Goal: Information Seeking & Learning: Check status

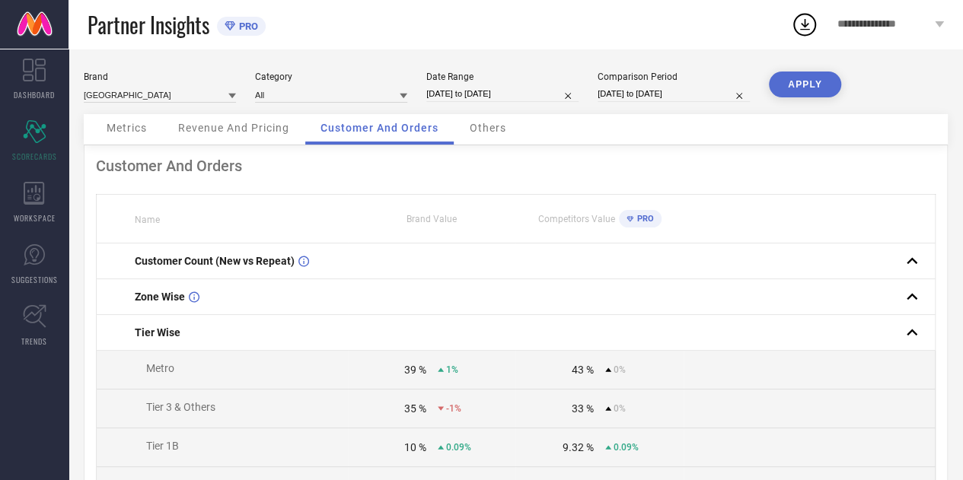
click at [126, 125] on span "Metrics" at bounding box center [127, 128] width 40 height 12
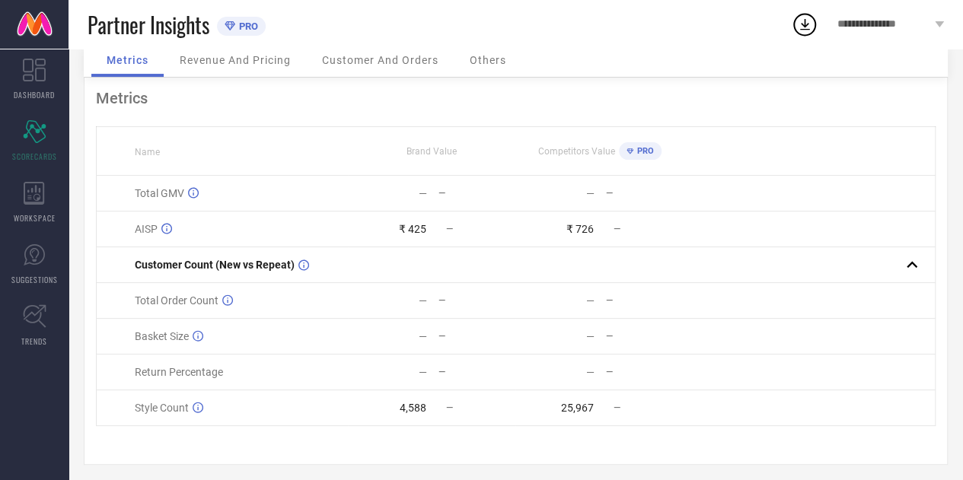
scroll to position [78, 0]
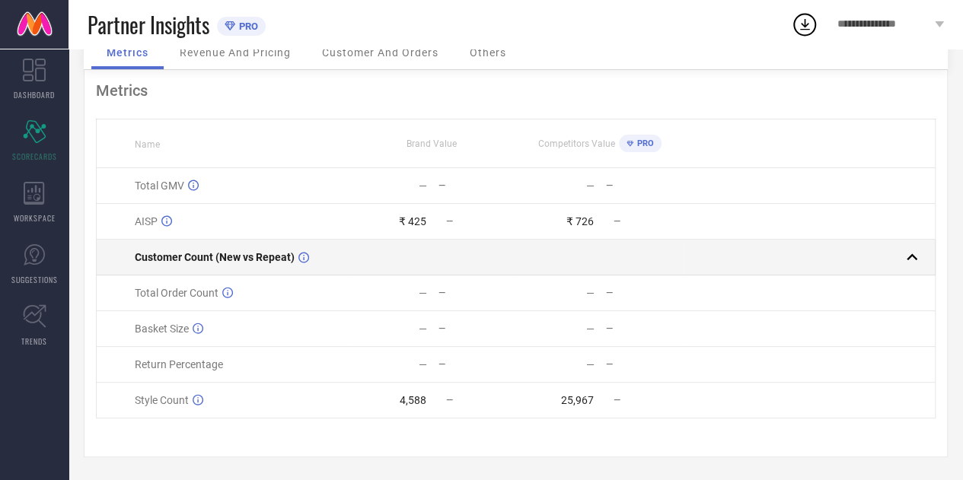
click at [371, 261] on td at bounding box center [431, 258] width 167 height 36
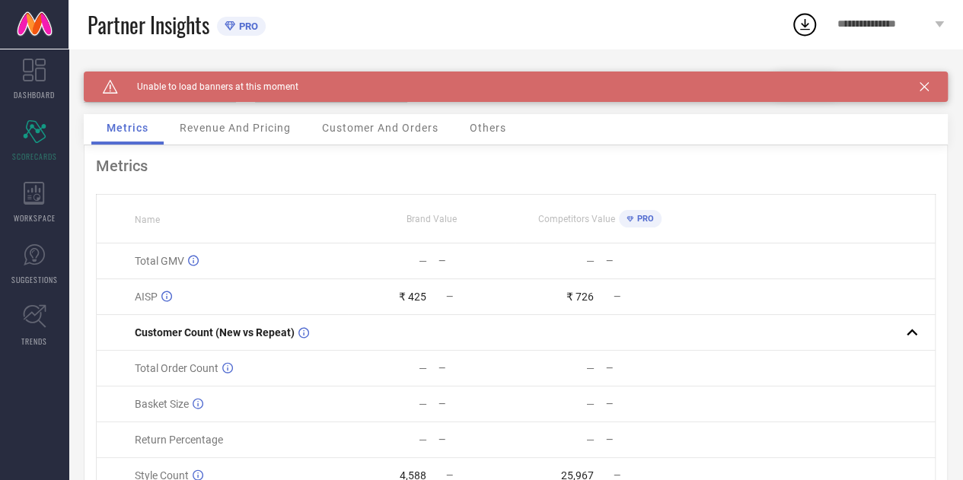
click at [929, 84] on icon at bounding box center [923, 86] width 9 height 9
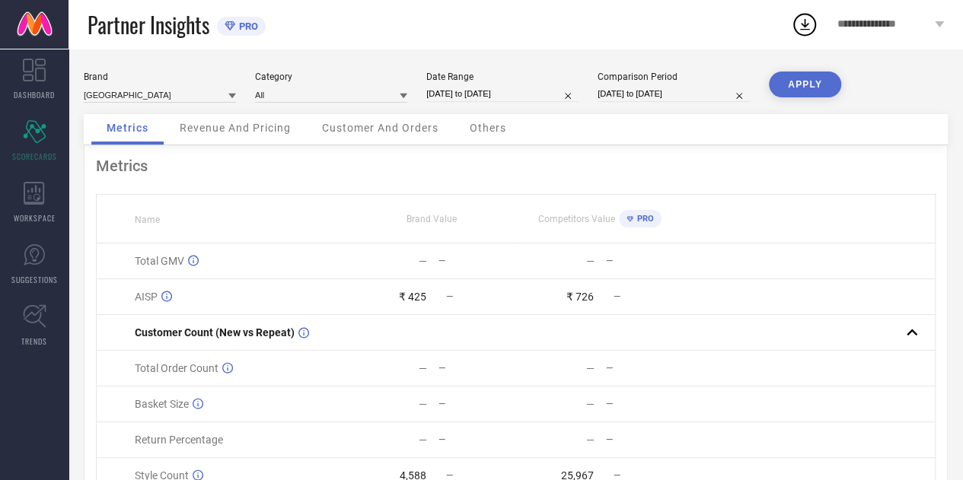
click at [242, 126] on span "Revenue And Pricing" at bounding box center [235, 128] width 111 height 12
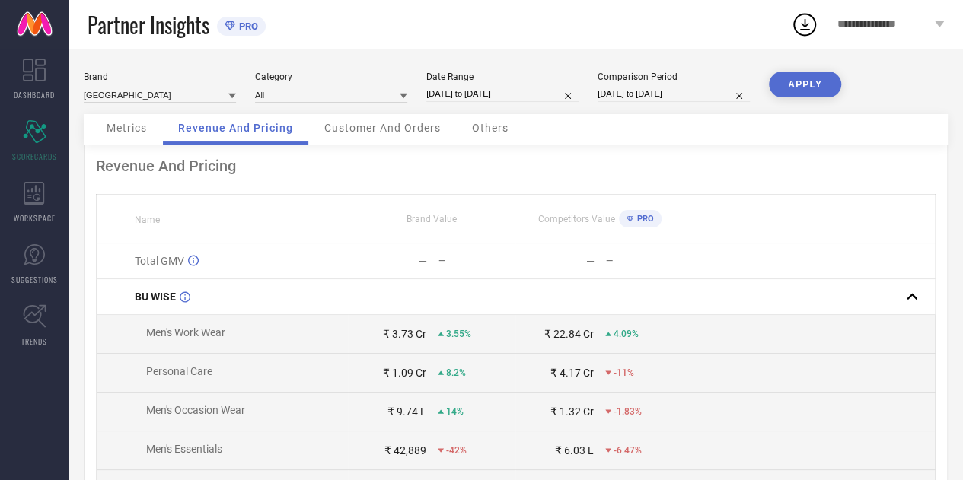
click at [390, 127] on span "Customer And Orders" at bounding box center [382, 128] width 116 height 12
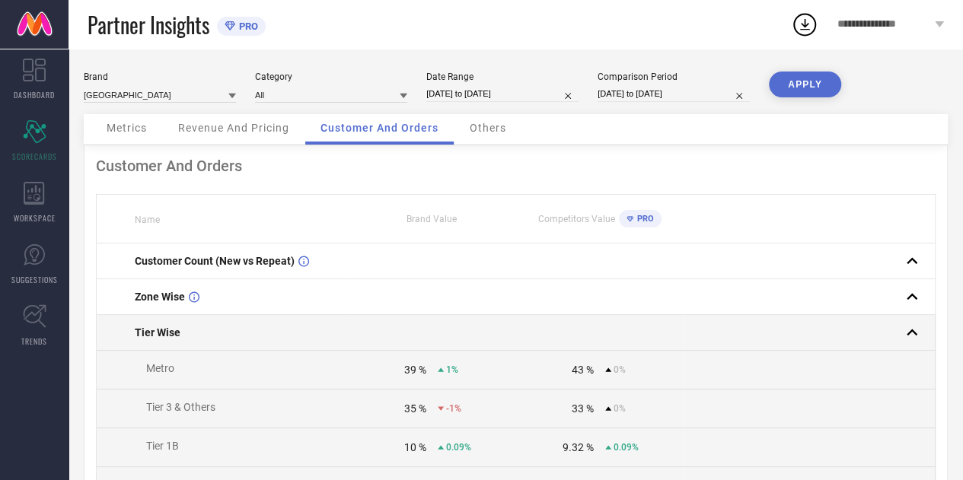
scroll to position [8, 0]
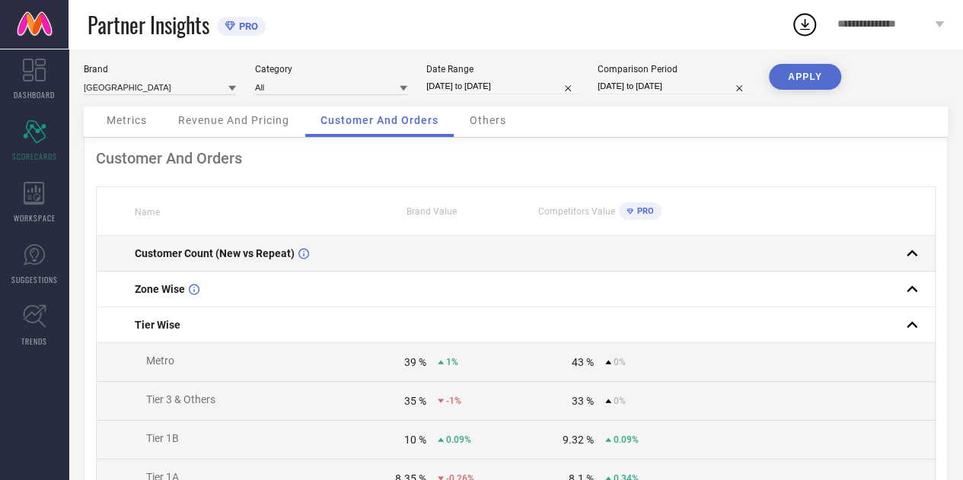
click at [327, 260] on div "Customer Count (New vs Repeat)" at bounding box center [241, 253] width 212 height 12
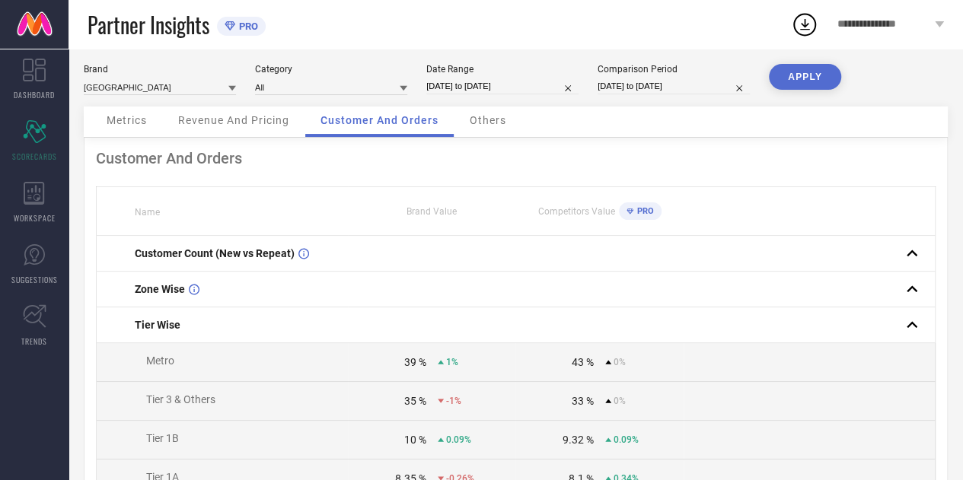
click at [129, 132] on div "Metrics" at bounding box center [126, 122] width 71 height 30
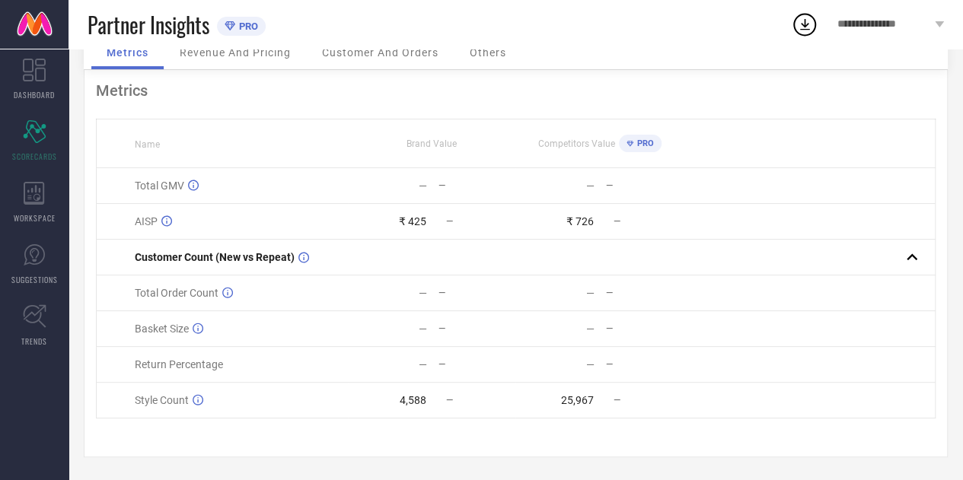
scroll to position [0, 0]
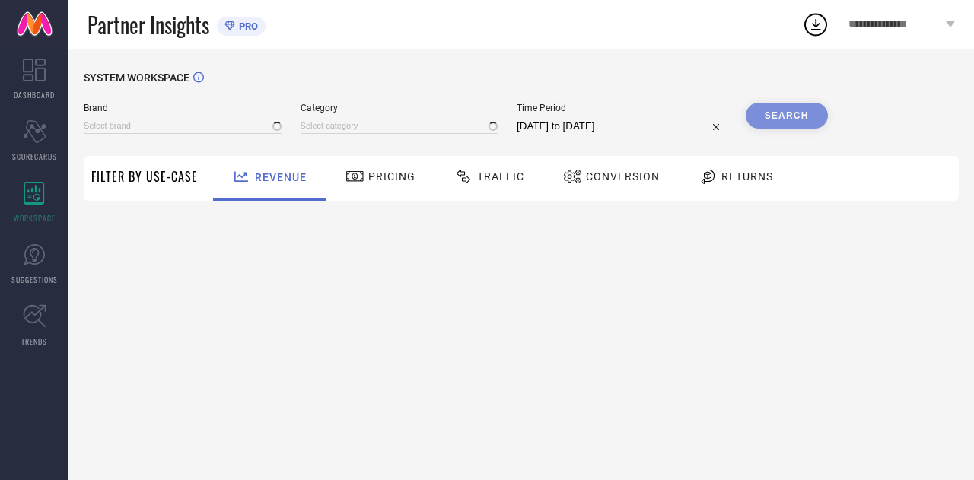
type input "COLORPLUS"
type input "All"
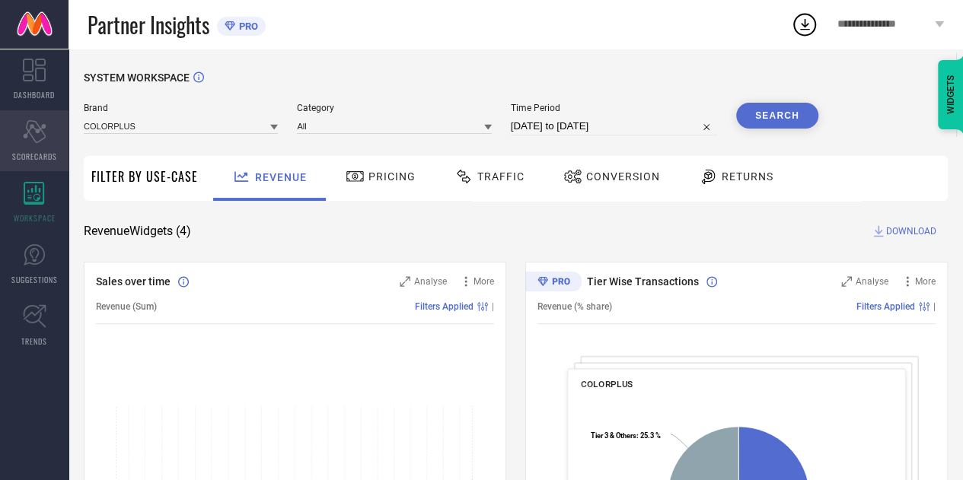
click at [35, 130] on icon at bounding box center [34, 131] width 23 height 23
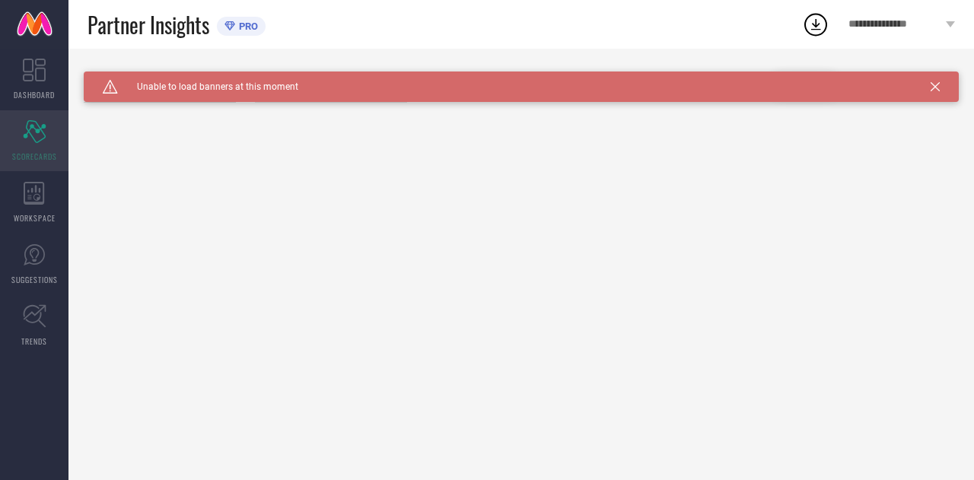
type input "All"
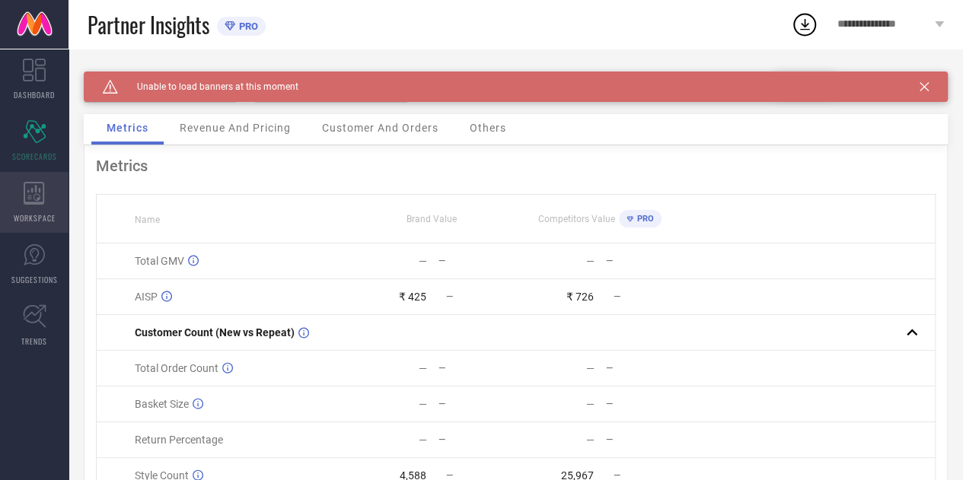
click at [29, 194] on icon at bounding box center [34, 193] width 21 height 23
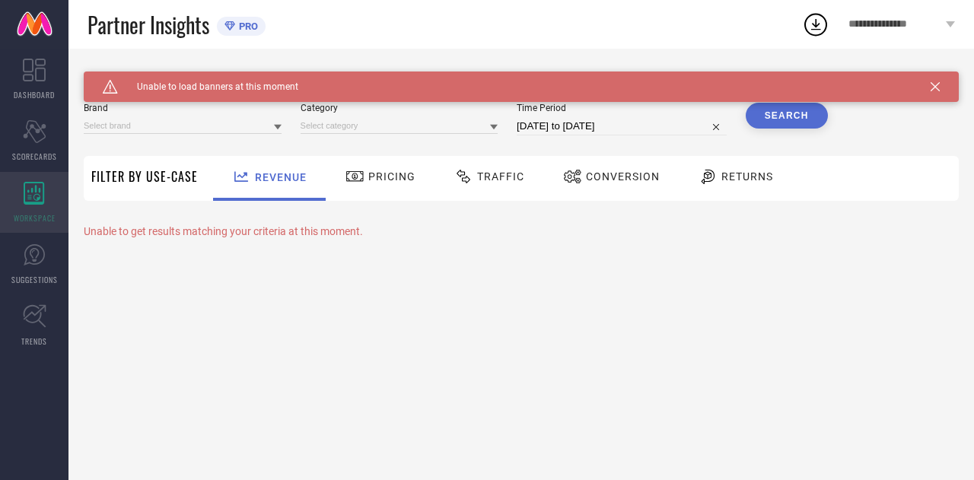
type input "COLORPLUS"
type input "All"
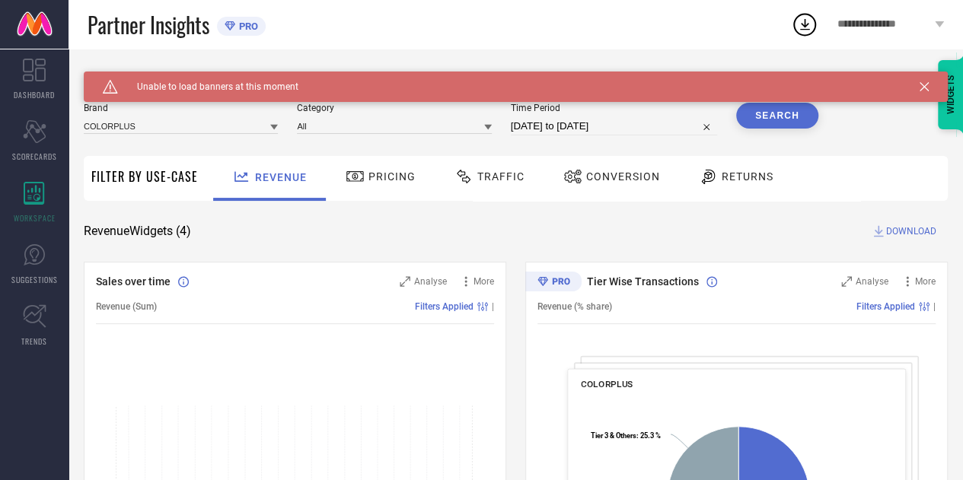
click at [161, 177] on span "Filter By Use-Case" at bounding box center [144, 176] width 107 height 18
click at [178, 169] on span "Filter By Use-Case" at bounding box center [144, 176] width 107 height 18
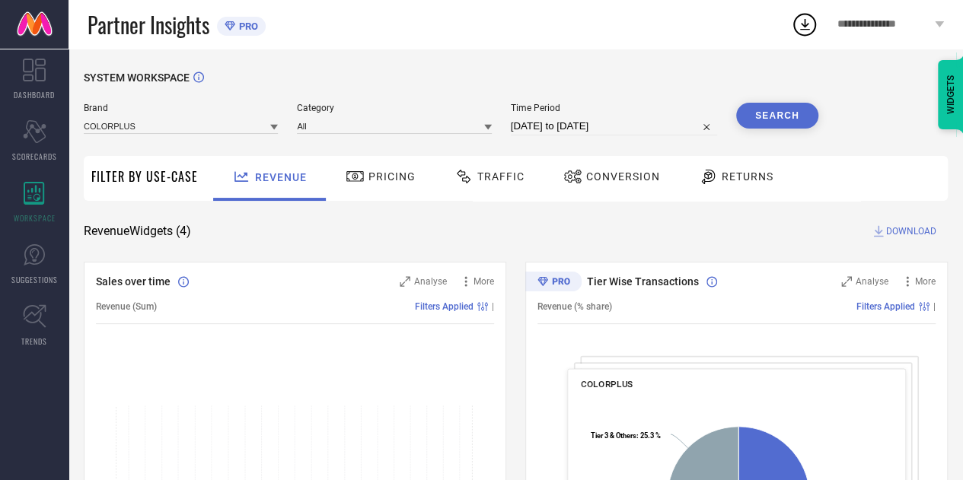
click at [908, 28] on span "**********" at bounding box center [884, 24] width 94 height 13
click at [373, 191] on div "Pricing" at bounding box center [381, 178] width 108 height 45
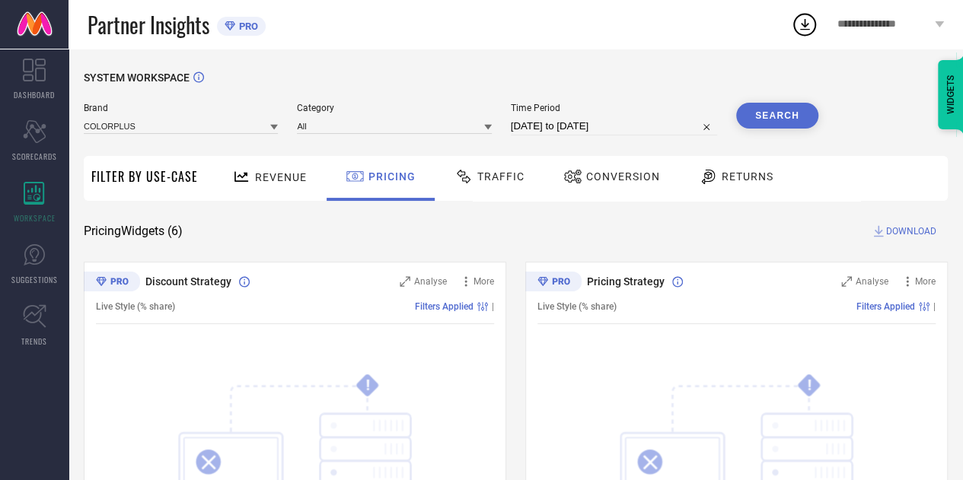
click at [141, 174] on span "Filter By Use-Case" at bounding box center [144, 176] width 107 height 18
click at [260, 171] on span "Revenue" at bounding box center [281, 177] width 52 height 12
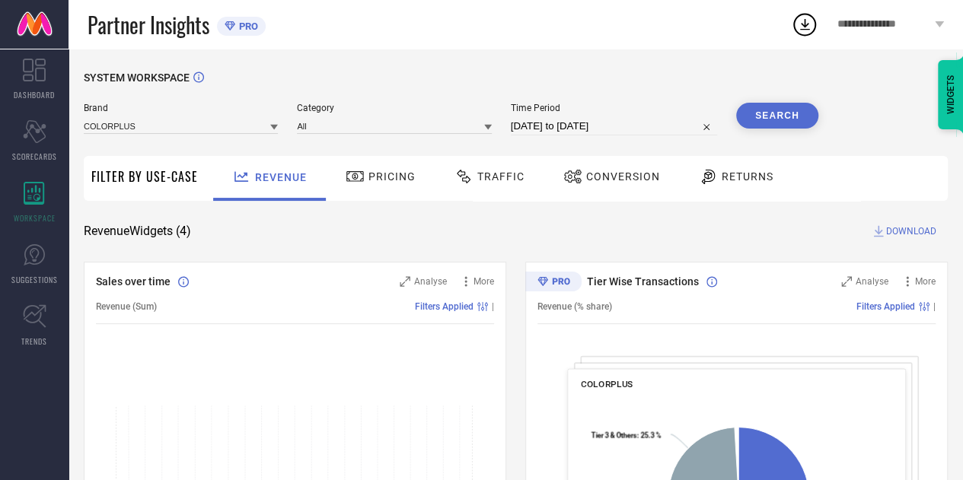
click at [142, 170] on span "Filter By Use-Case" at bounding box center [144, 176] width 107 height 18
